Goal: Transaction & Acquisition: Purchase product/service

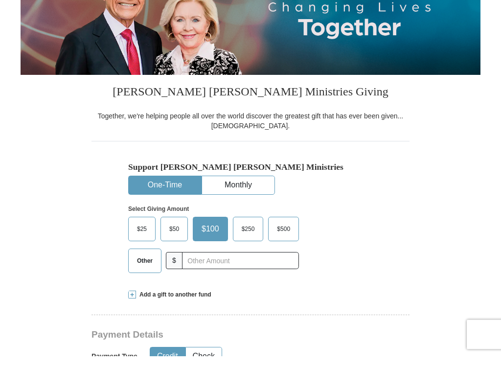
scroll to position [192, 0]
click at [175, 231] on span "$50" at bounding box center [174, 238] width 20 height 15
click at [0, 0] on input "$50" at bounding box center [0, 0] width 0 height 0
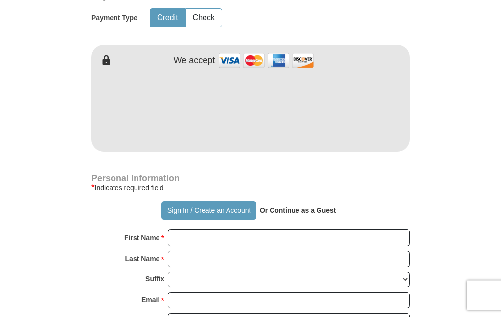
scroll to position [541, 0]
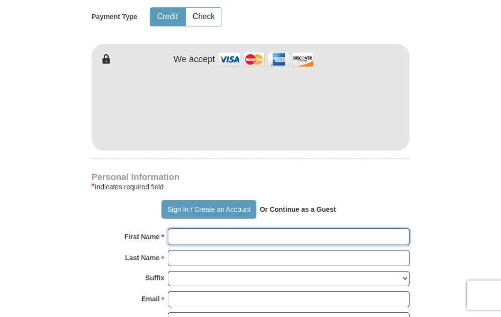
click at [262, 236] on input "First Name *" at bounding box center [289, 237] width 242 height 17
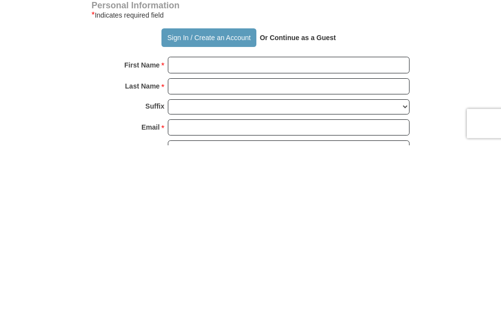
click at [209, 201] on button "Sign In / Create an Account" at bounding box center [208, 210] width 94 height 19
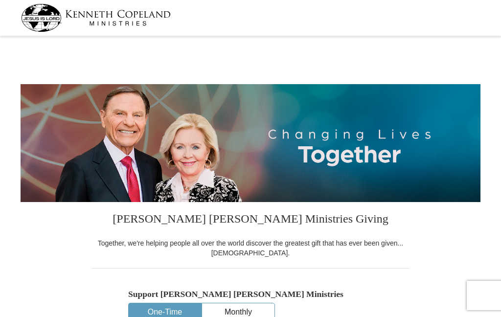
select select "CA"
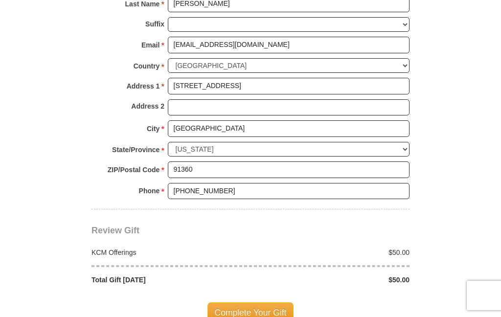
scroll to position [747, 0]
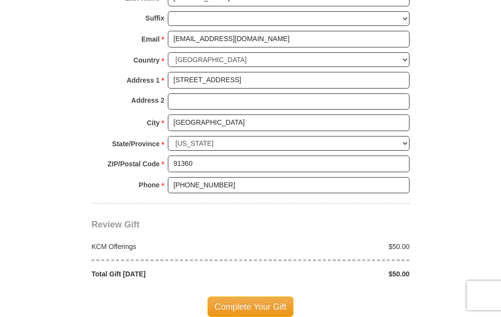
click at [257, 297] on span "Complete Your Gift" at bounding box center [250, 307] width 87 height 21
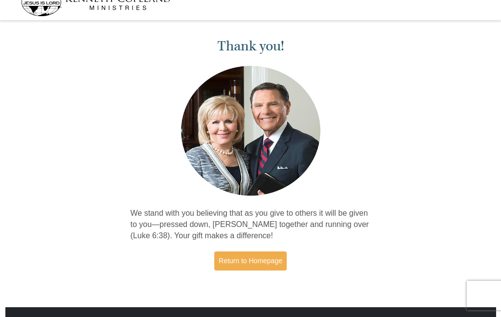
scroll to position [76, 0]
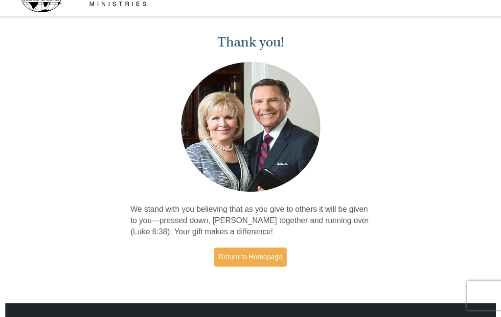
click at [251, 248] on link "Return to Homepage" at bounding box center [250, 257] width 72 height 19
